Goal: Check status

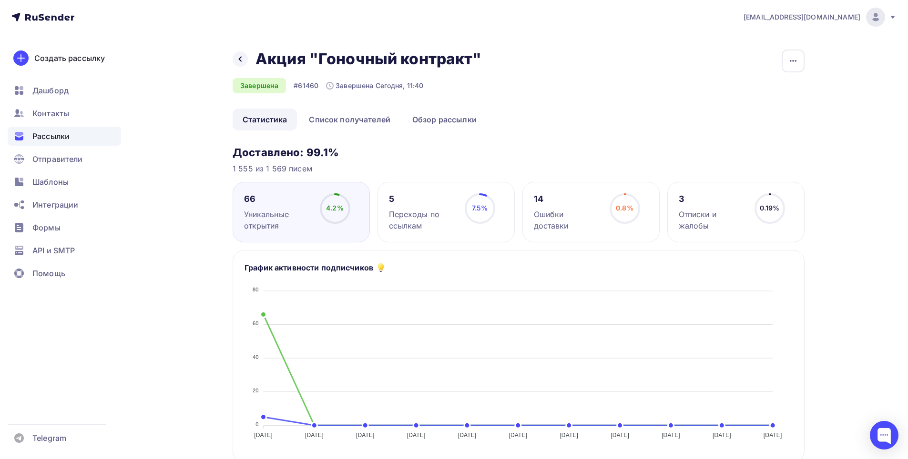
click at [252, 57] on div "Назад Акция "Гоночный контракт" Акция "Гоночный контракт"" at bounding box center [360, 59] width 256 height 19
click at [241, 58] on icon at bounding box center [240, 59] width 3 height 5
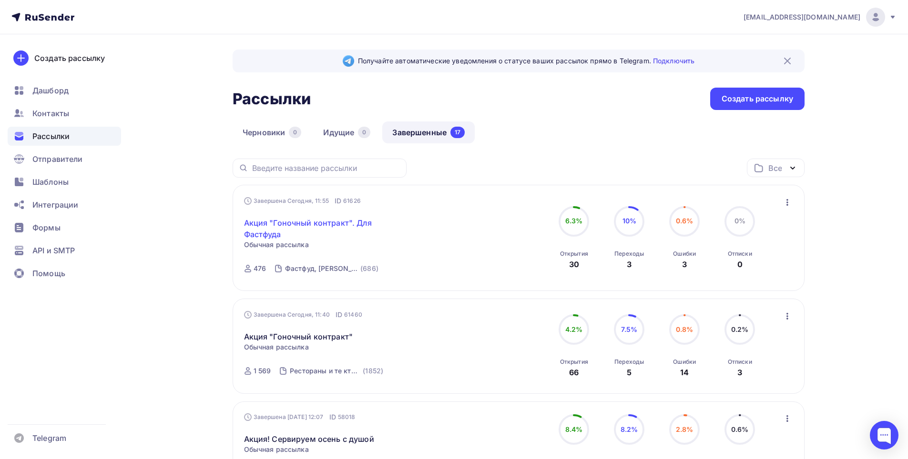
click at [296, 223] on link "Акция "Гоночный контракт". Для Фастфуда" at bounding box center [325, 228] width 163 height 23
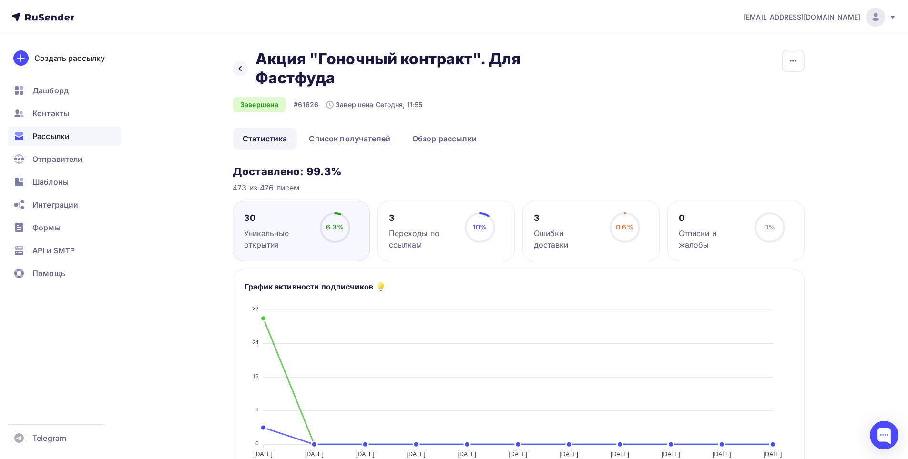
click at [447, 216] on div "3" at bounding box center [422, 217] width 67 height 11
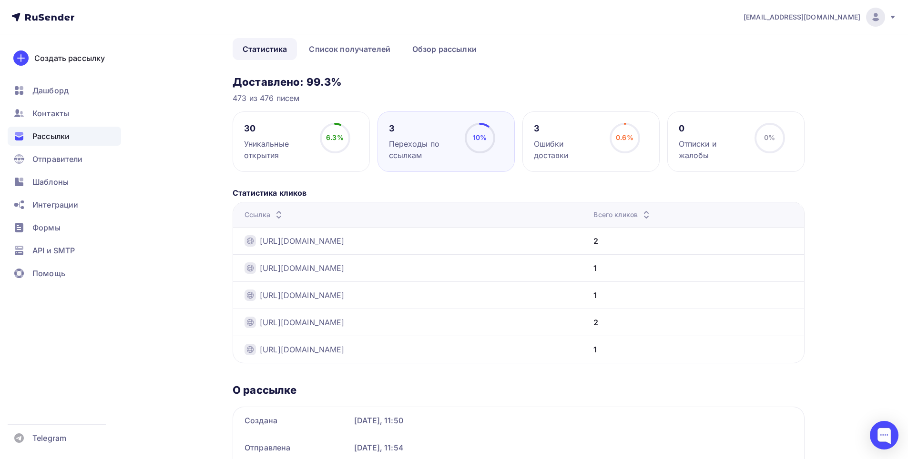
scroll to position [95, 0]
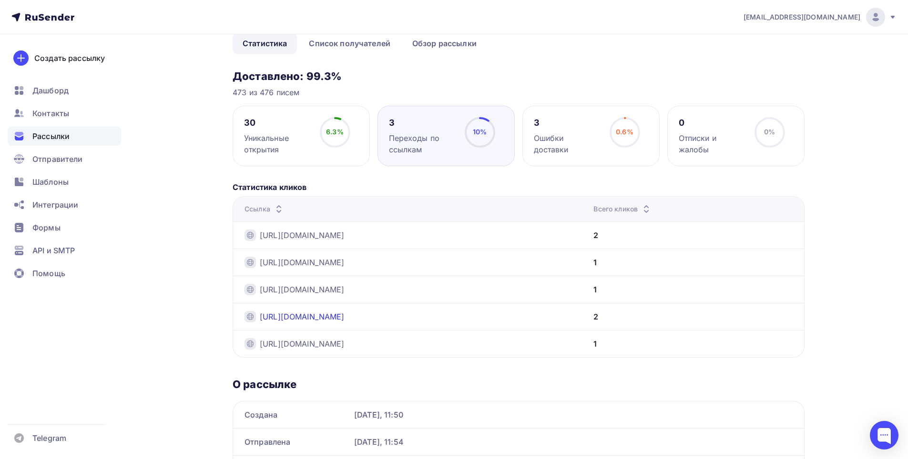
click at [320, 319] on link "https://vk.cc/cPY7oS" at bounding box center [302, 316] width 85 height 11
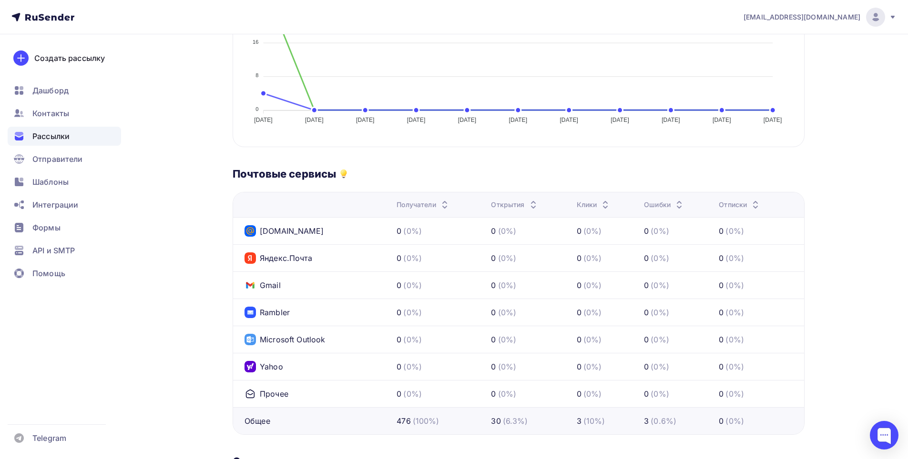
scroll to position [381, 0]
